Goal: Entertainment & Leisure: Consume media (video, audio)

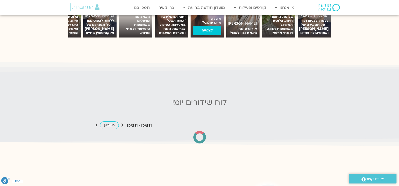
scroll to position [292, 0]
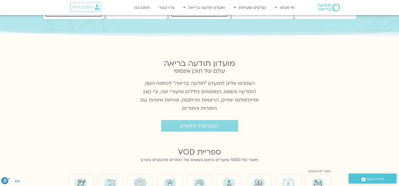
drag, startPoint x: 97, startPoint y: 12, endPoint x: 95, endPoint y: 7, distance: 5.5
click at [97, 11] on div "התחברות" at bounding box center [82, 7] width 52 height 15
click at [95, 7] on icon at bounding box center [97, 7] width 5 height 6
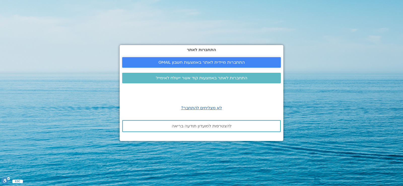
click at [186, 66] on link "התחברות מיידית לאתר באמצעות חשבון GMAIL" at bounding box center [201, 62] width 159 height 11
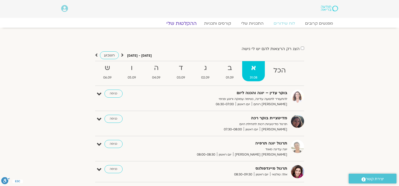
click at [183, 26] on link "ההקלטות שלי" at bounding box center [182, 23] width 42 height 6
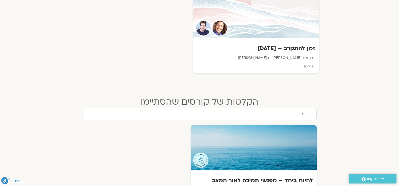
scroll to position [210, 0]
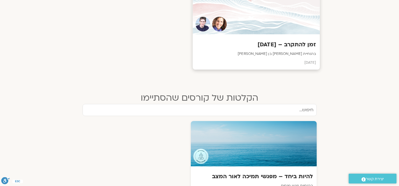
click at [253, 38] on div "זמן להתקרב – [DATE] בהנחיית [PERSON_NAME] בן [PERSON_NAME] [DATE]" at bounding box center [256, 52] width 127 height 35
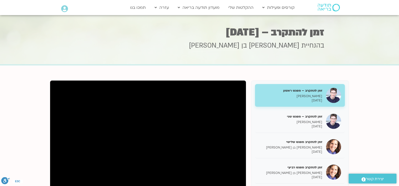
click at [303, 93] on h5 "זמן להתקרב – מפגש ראשון" at bounding box center [290, 90] width 63 height 5
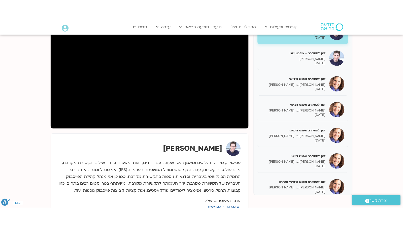
scroll to position [42, 0]
